Goal: Task Accomplishment & Management: Complete application form

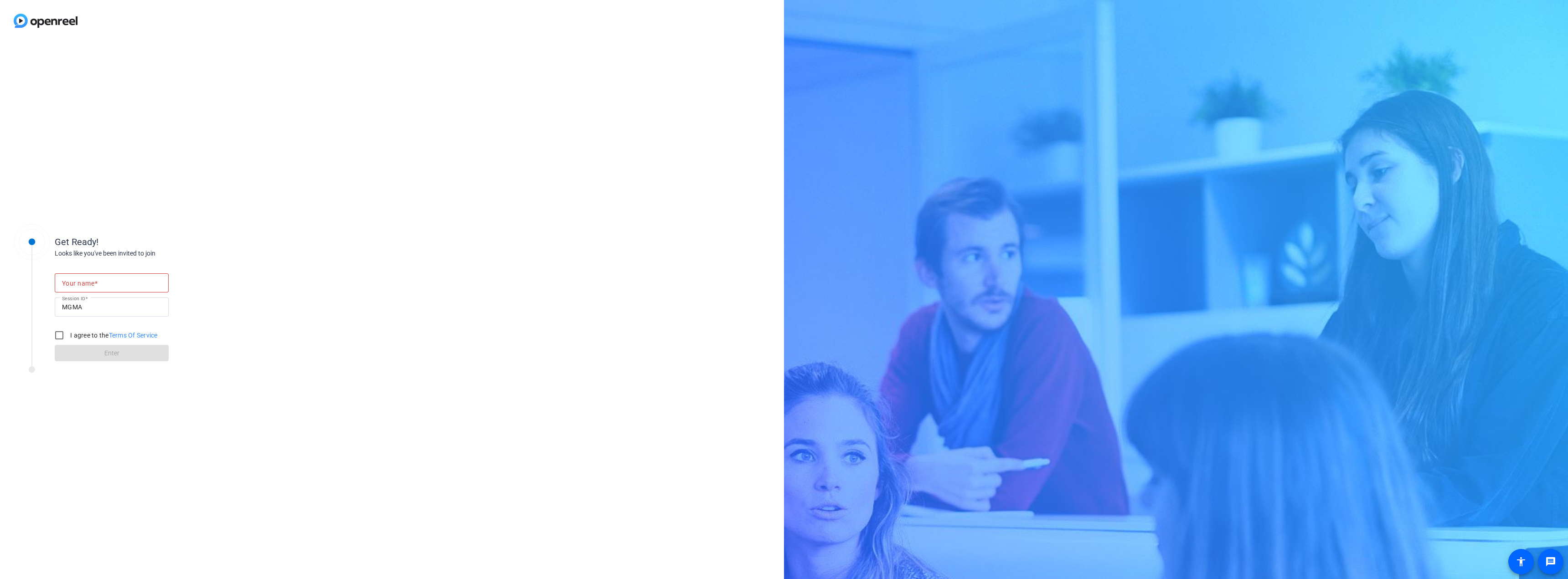
click at [117, 279] on input "Your name" at bounding box center [111, 283] width 99 height 11
click at [82, 280] on mat-label "Your name" at bounding box center [78, 283] width 32 height 7
click at [82, 281] on mat-label "Your name" at bounding box center [78, 283] width 32 height 7
click at [82, 277] on mat-label "Your name" at bounding box center [74, 274] width 24 height 5
click at [85, 277] on mat-label "Your name" at bounding box center [74, 274] width 24 height 5
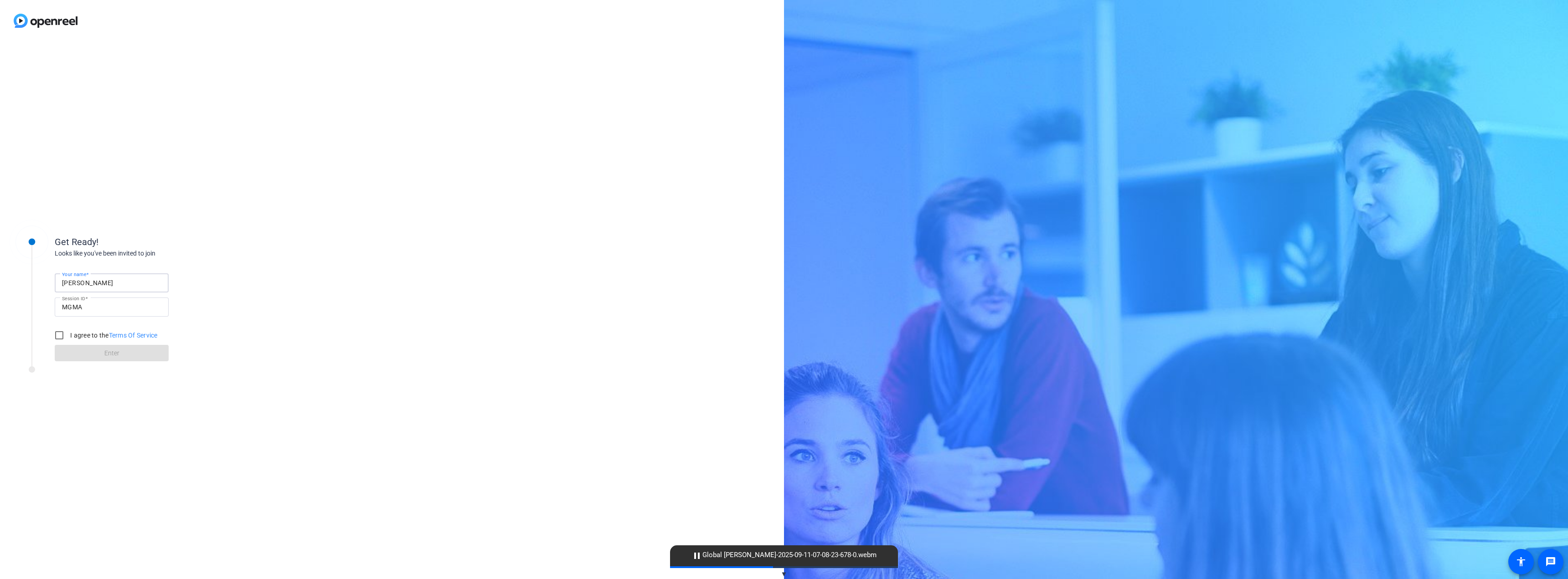
click at [62, 277] on input "[PERSON_NAME]" at bounding box center [111, 283] width 99 height 11
click at [85, 282] on input "[PERSON_NAME]" at bounding box center [111, 283] width 99 height 11
type input "[PERSON_NAME]"
click at [66, 333] on input "I agree to the Terms Of Service" at bounding box center [59, 335] width 18 height 18
checkbox input "true"
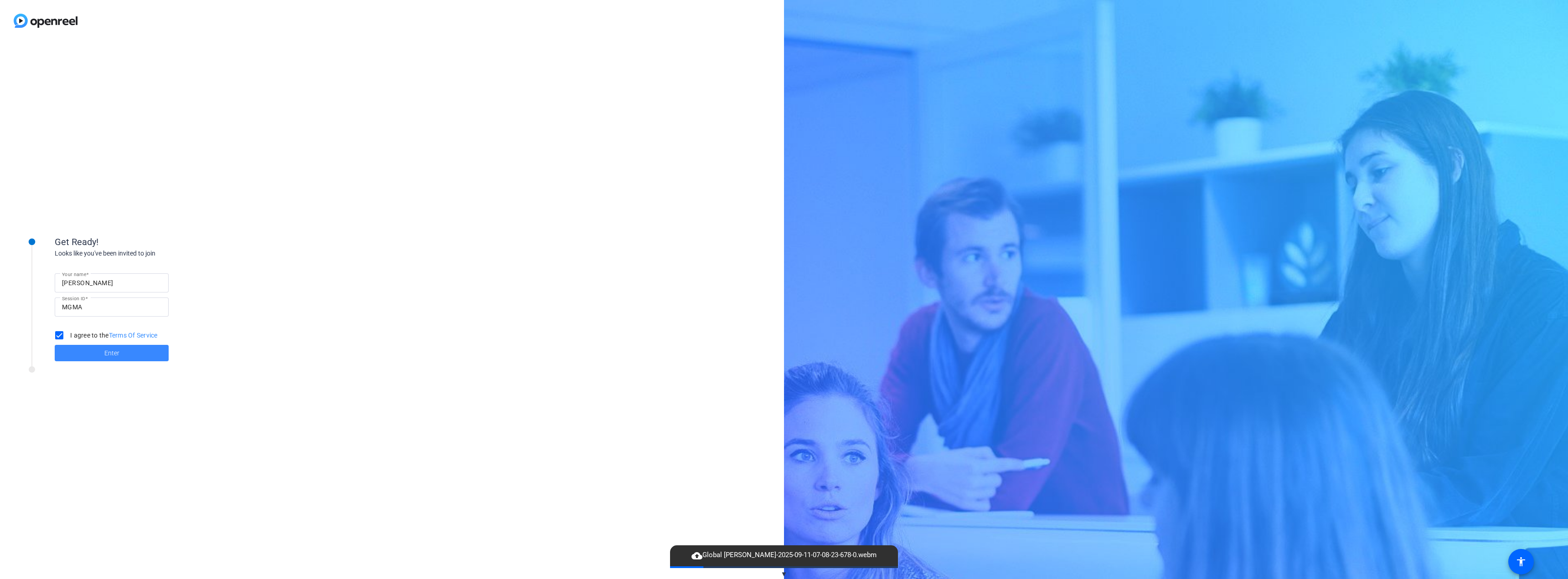
click at [68, 347] on span at bounding box center [111, 353] width 114 height 22
drag, startPoint x: 68, startPoint y: 347, endPoint x: 139, endPoint y: 307, distance: 81.5
click at [139, 307] on div "Get Ready! Looks like you've been invited to join" at bounding box center [146, 278] width 183 height 119
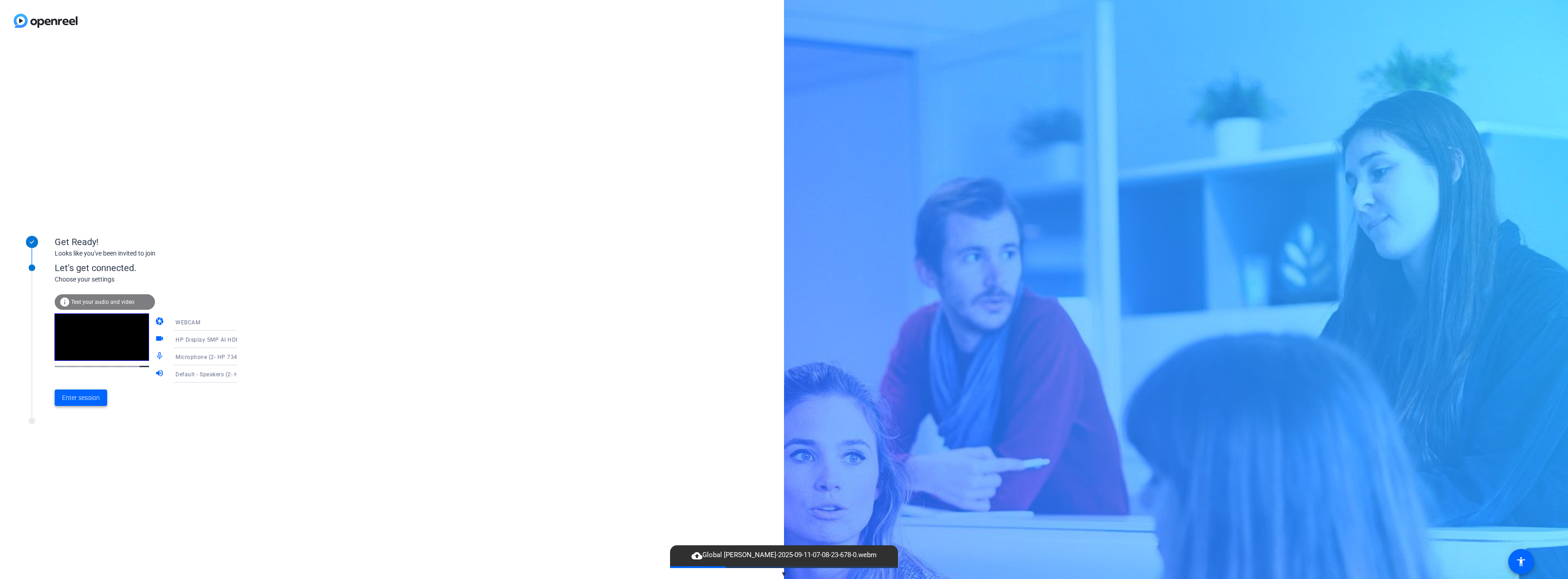
click at [74, 393] on span "Enter session" at bounding box center [81, 398] width 38 height 10
